Goal: Information Seeking & Learning: Learn about a topic

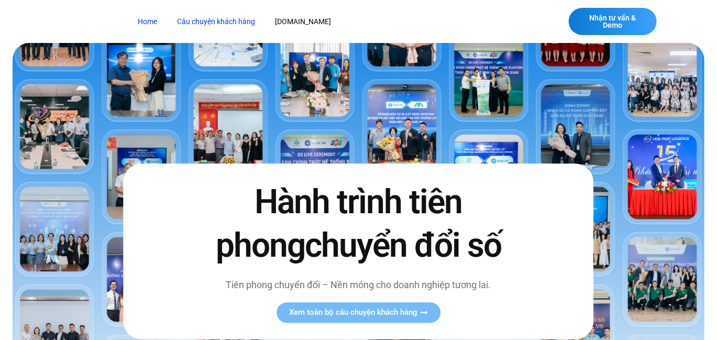
click at [222, 13] on link "Câu chuyện khách hàng" at bounding box center [217, 21] width 94 height 19
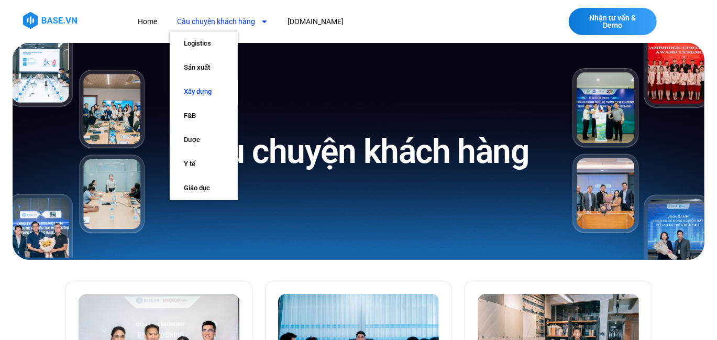
click at [192, 95] on link "Xây dựng" at bounding box center [204, 92] width 68 height 24
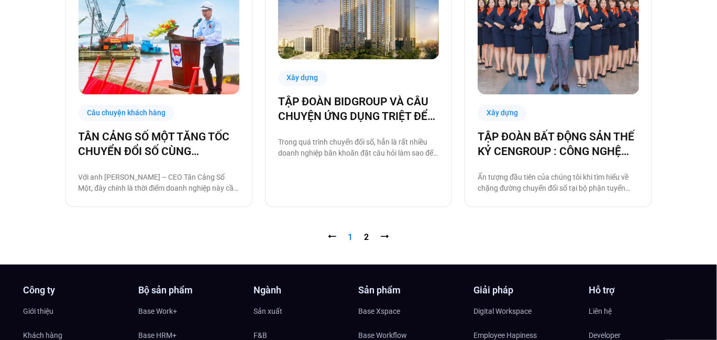
scroll to position [1100, 0]
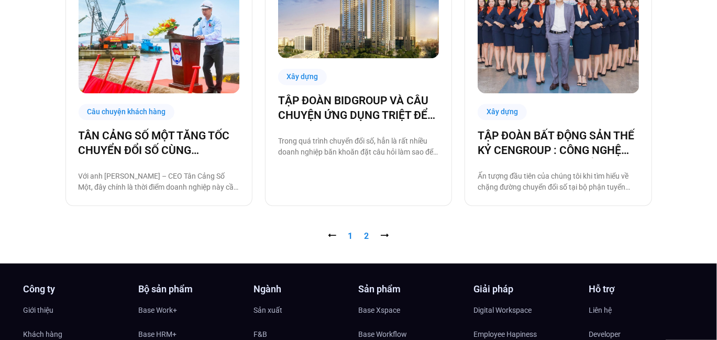
click at [368, 237] on link "Trang 2" at bounding box center [366, 236] width 5 height 10
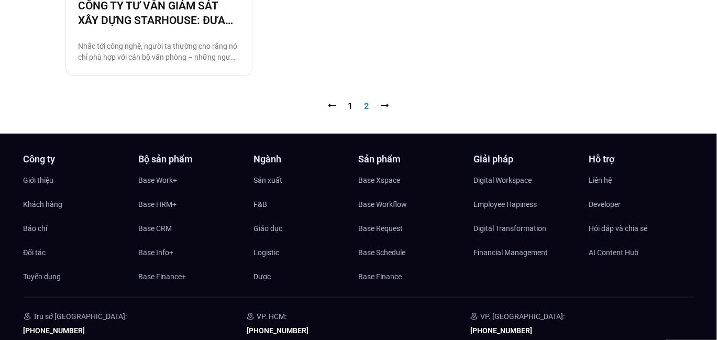
scroll to position [366, 0]
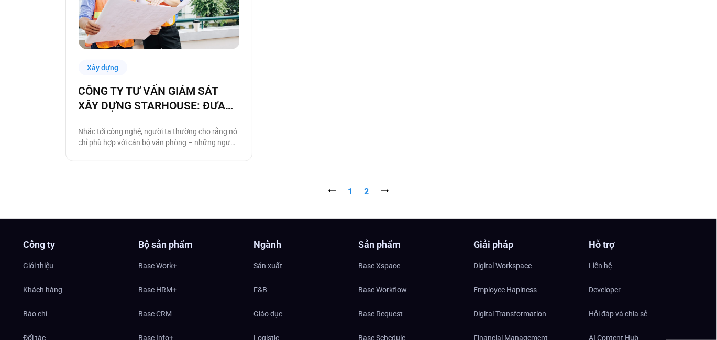
click at [351, 193] on link "Trang 1" at bounding box center [350, 191] width 5 height 10
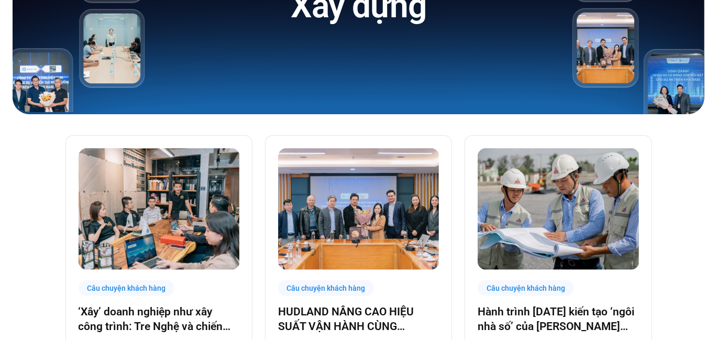
scroll to position [209, 0]
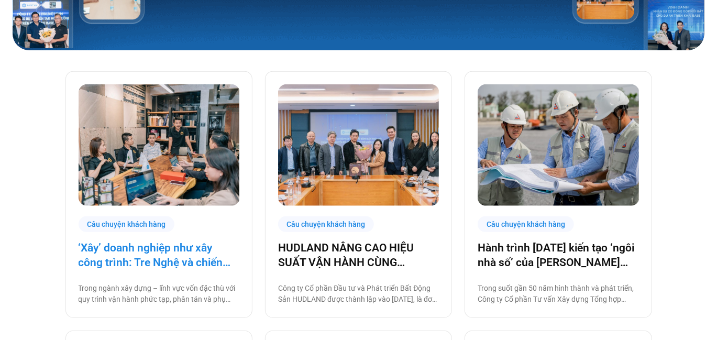
click at [181, 256] on link "‘Xây’ doanh nghiệp như xây công trình: Tre Nghệ và chiến lược chuyển đổi từ gốc" at bounding box center [159, 254] width 161 height 29
